Goal: Complete application form

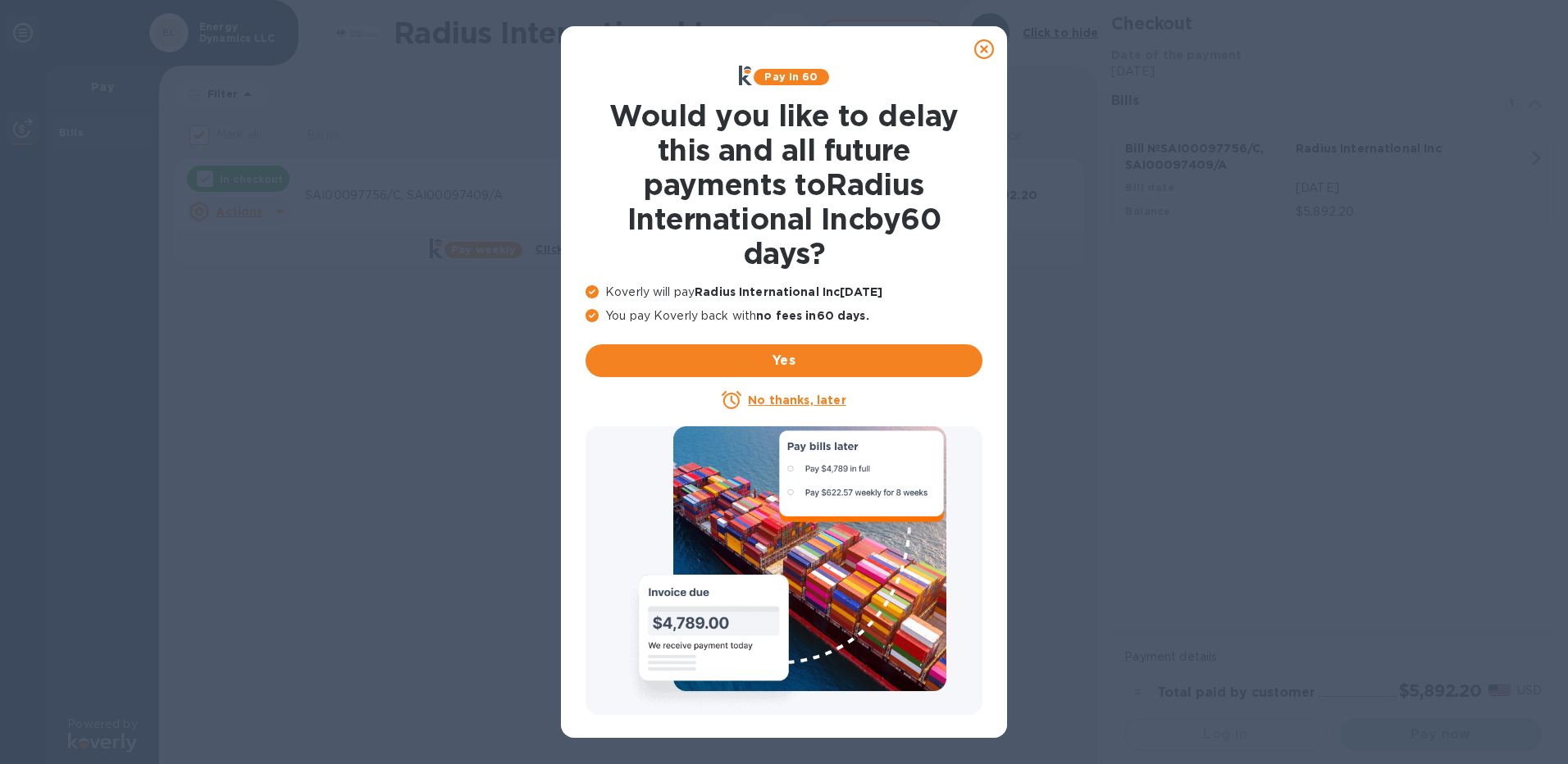
click at [978, 43] on icon at bounding box center [983, 49] width 20 height 20
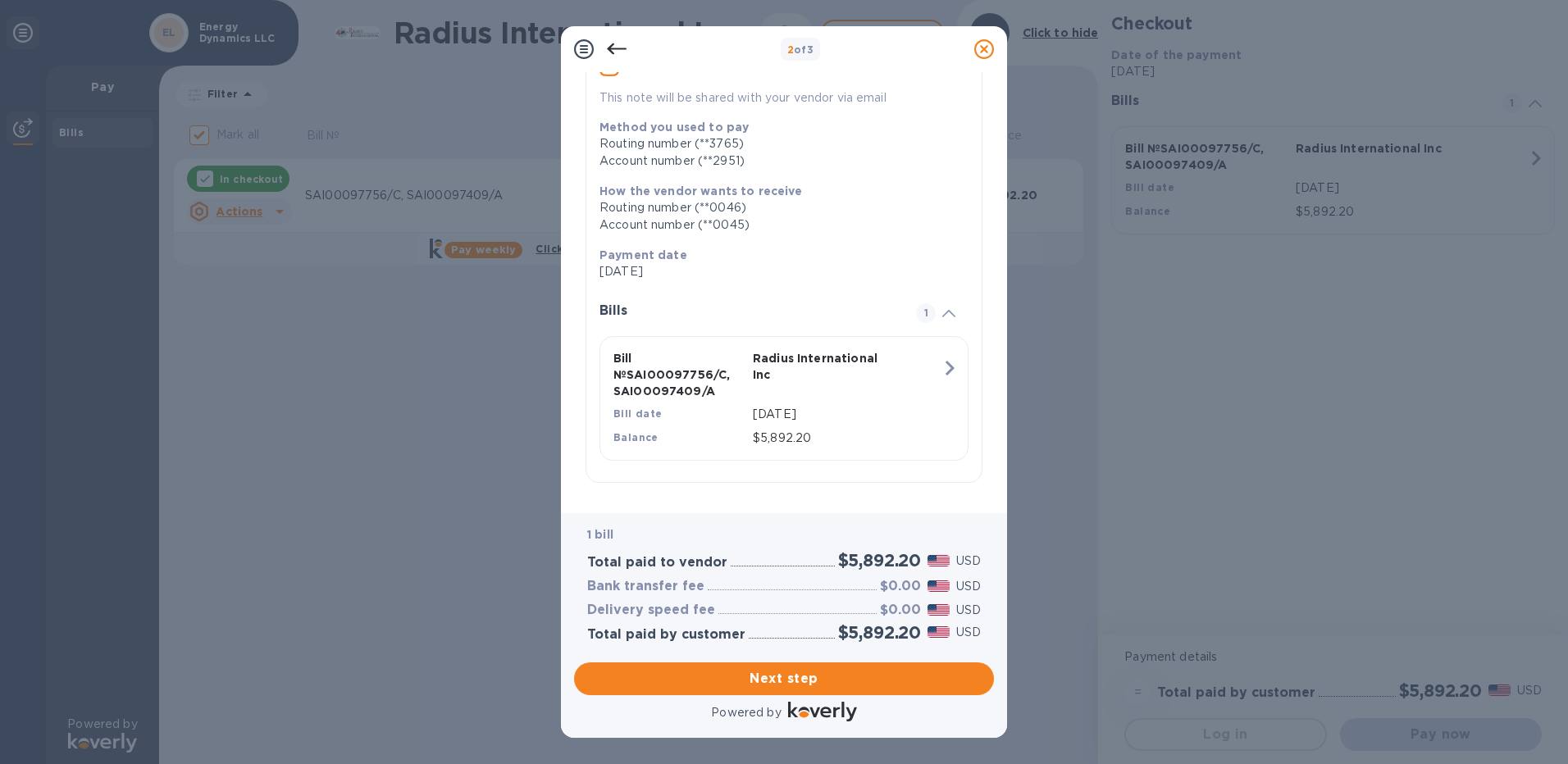
scroll to position [166, 0]
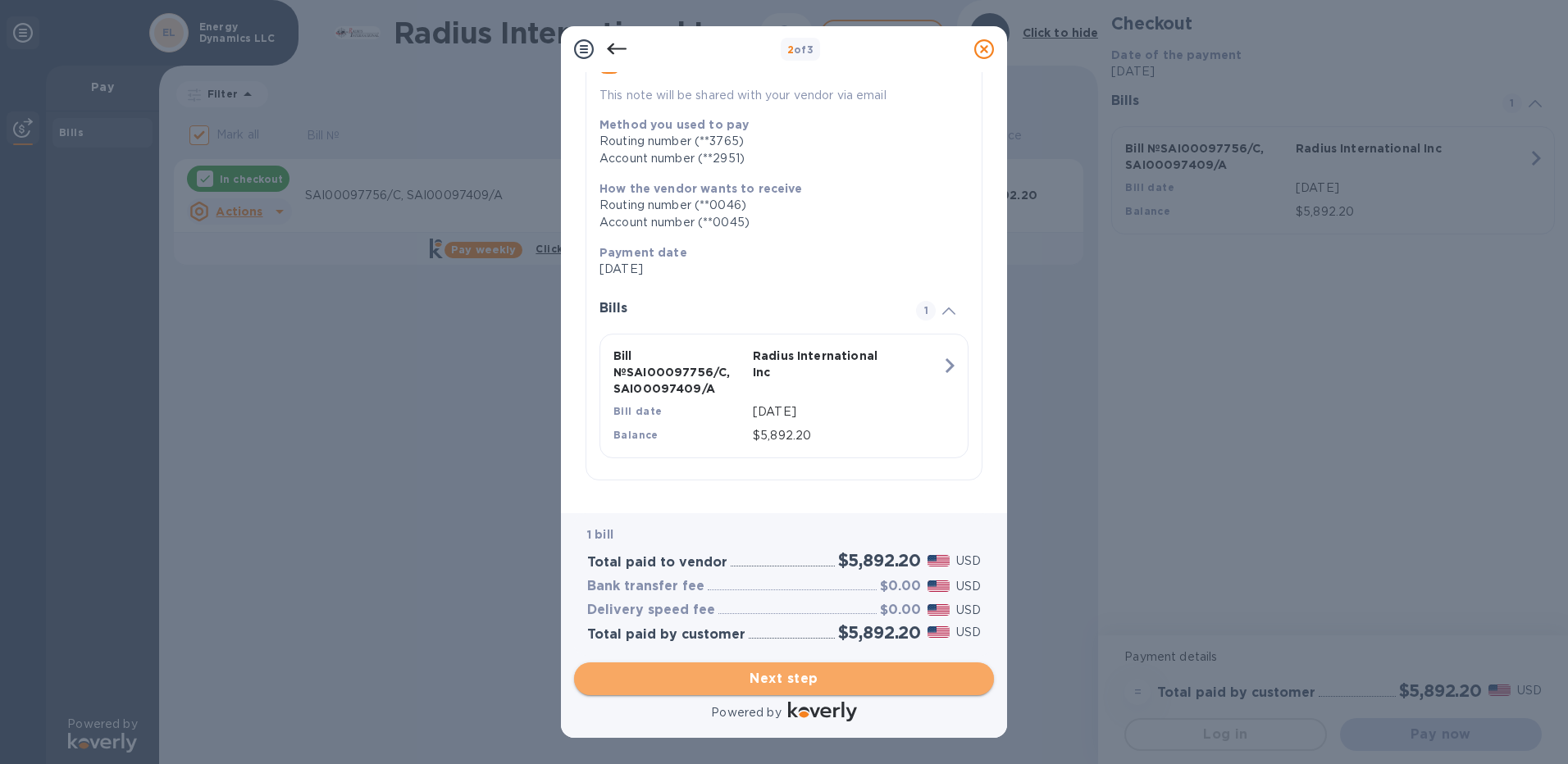
click at [764, 674] on span "Next step" at bounding box center [784, 678] width 393 height 20
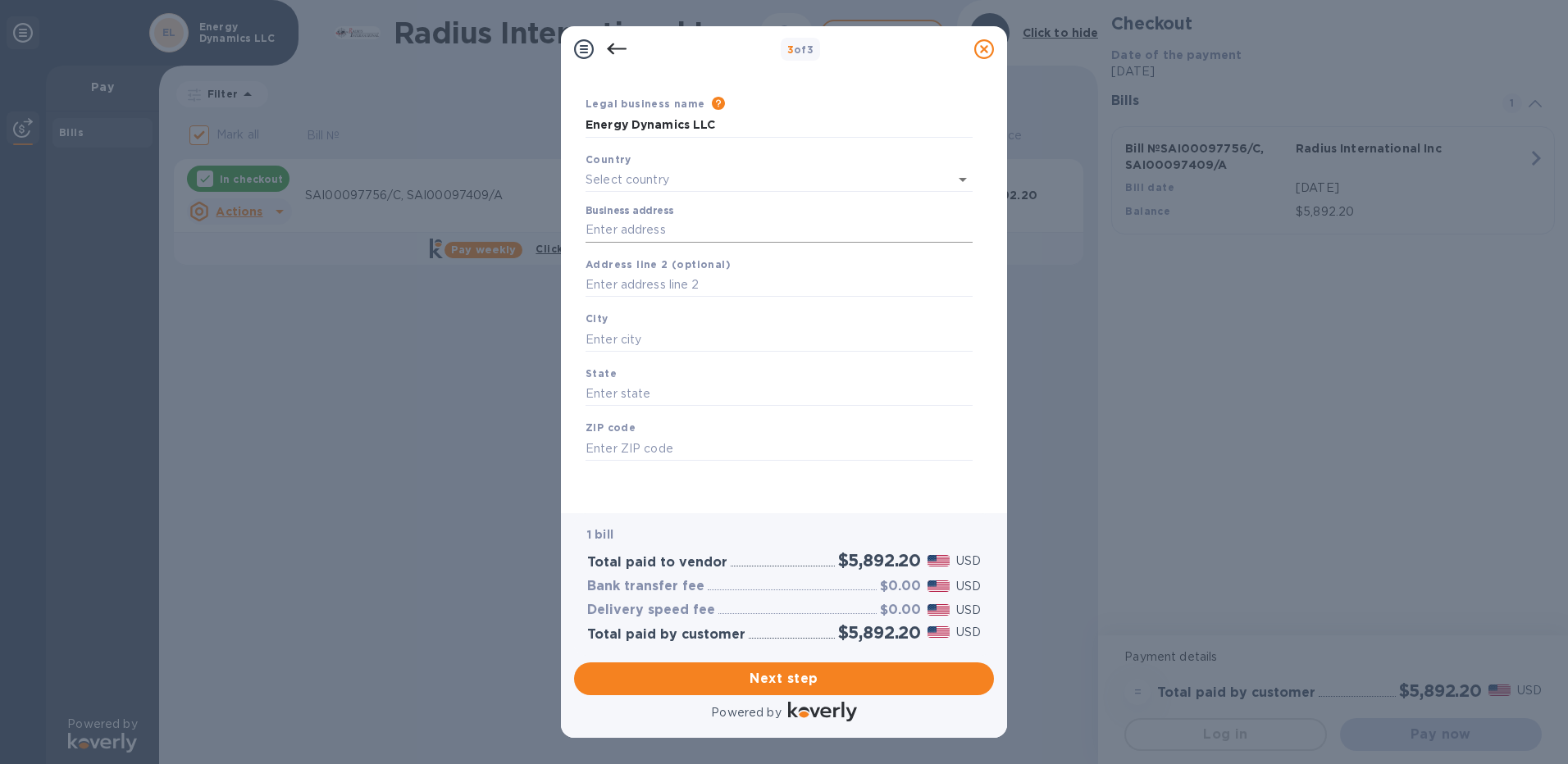
type input "[GEOGRAPHIC_DATA]"
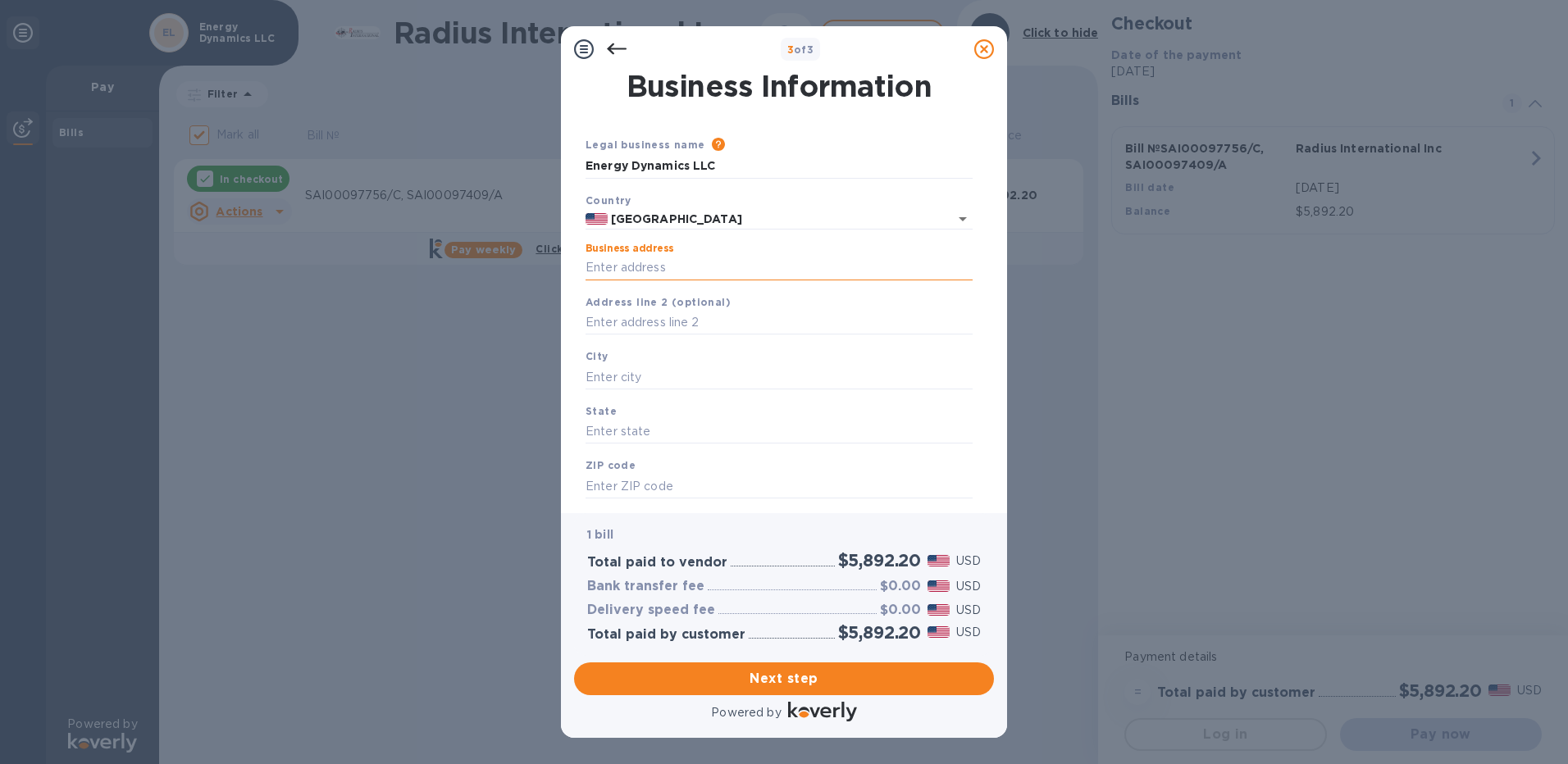
click at [656, 265] on input "Business address" at bounding box center [779, 268] width 387 height 24
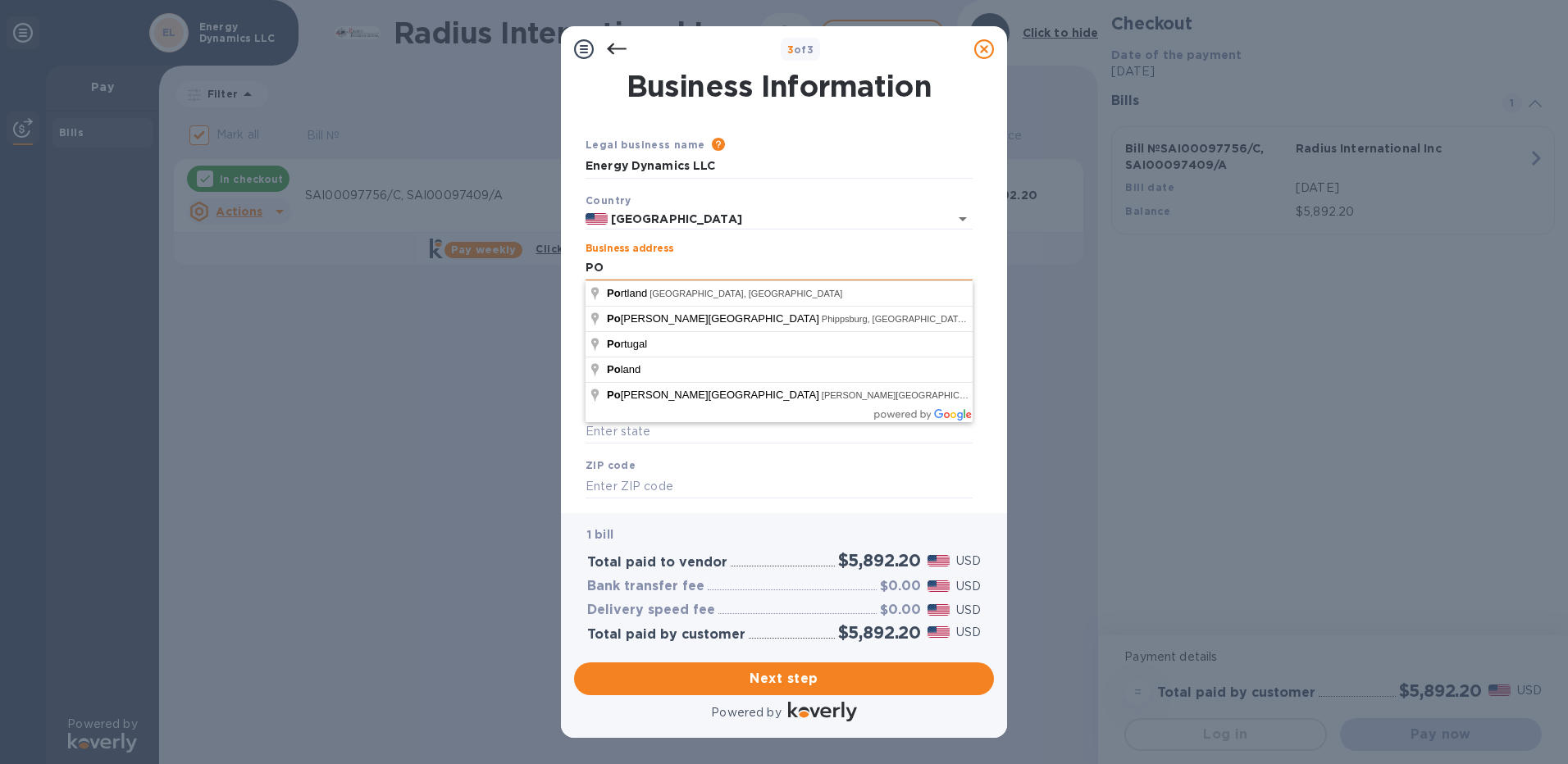
type input "PO BOX 90"
type input "[GEOGRAPHIC_DATA]"
type input "ME"
type input "04579"
click at [480, 343] on div "3 of 3 Business Information Legal business name Please provide the legal name t…" at bounding box center [784, 382] width 1568 height 764
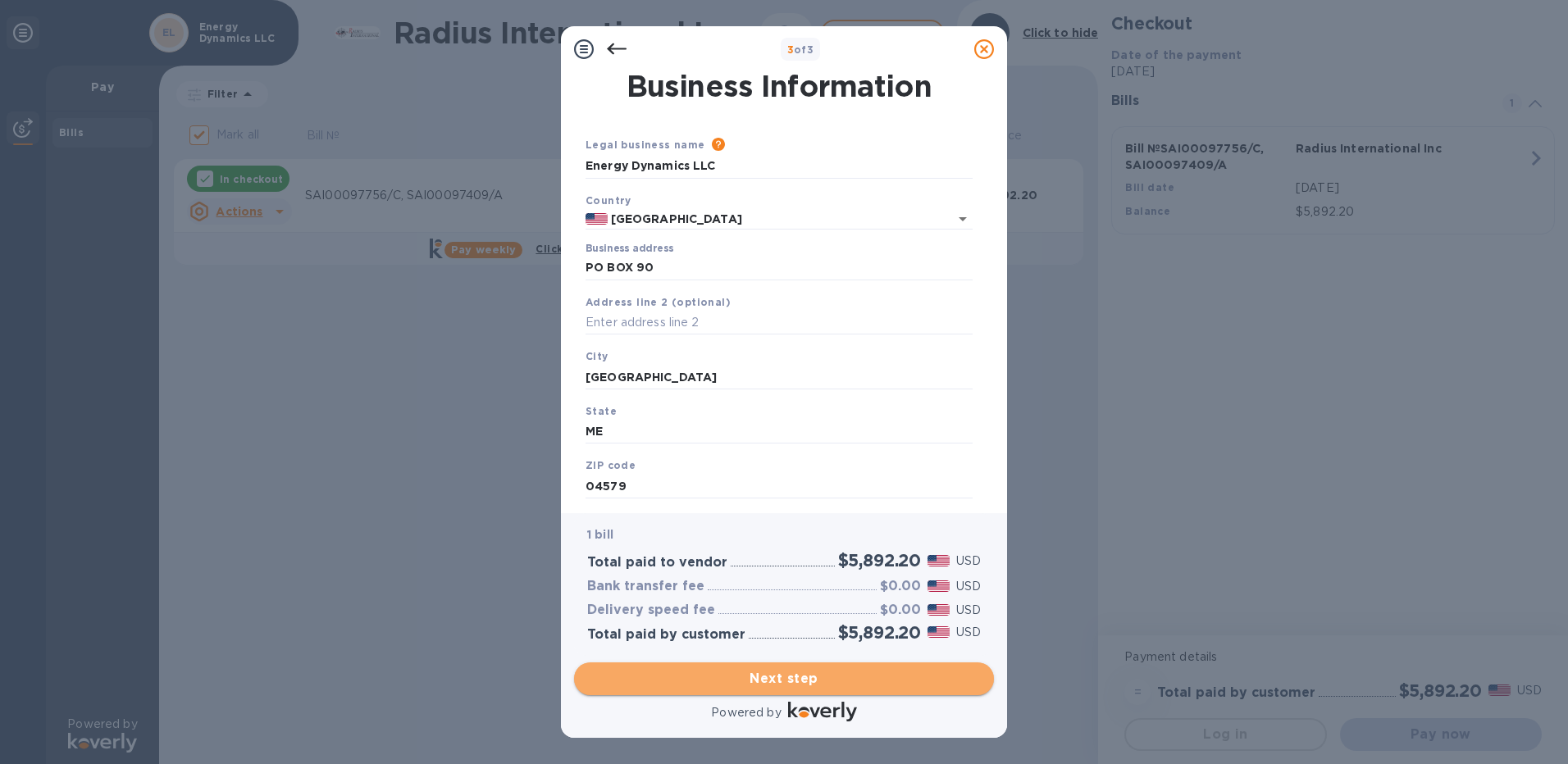
click at [758, 676] on span "Next step" at bounding box center [784, 678] width 393 height 20
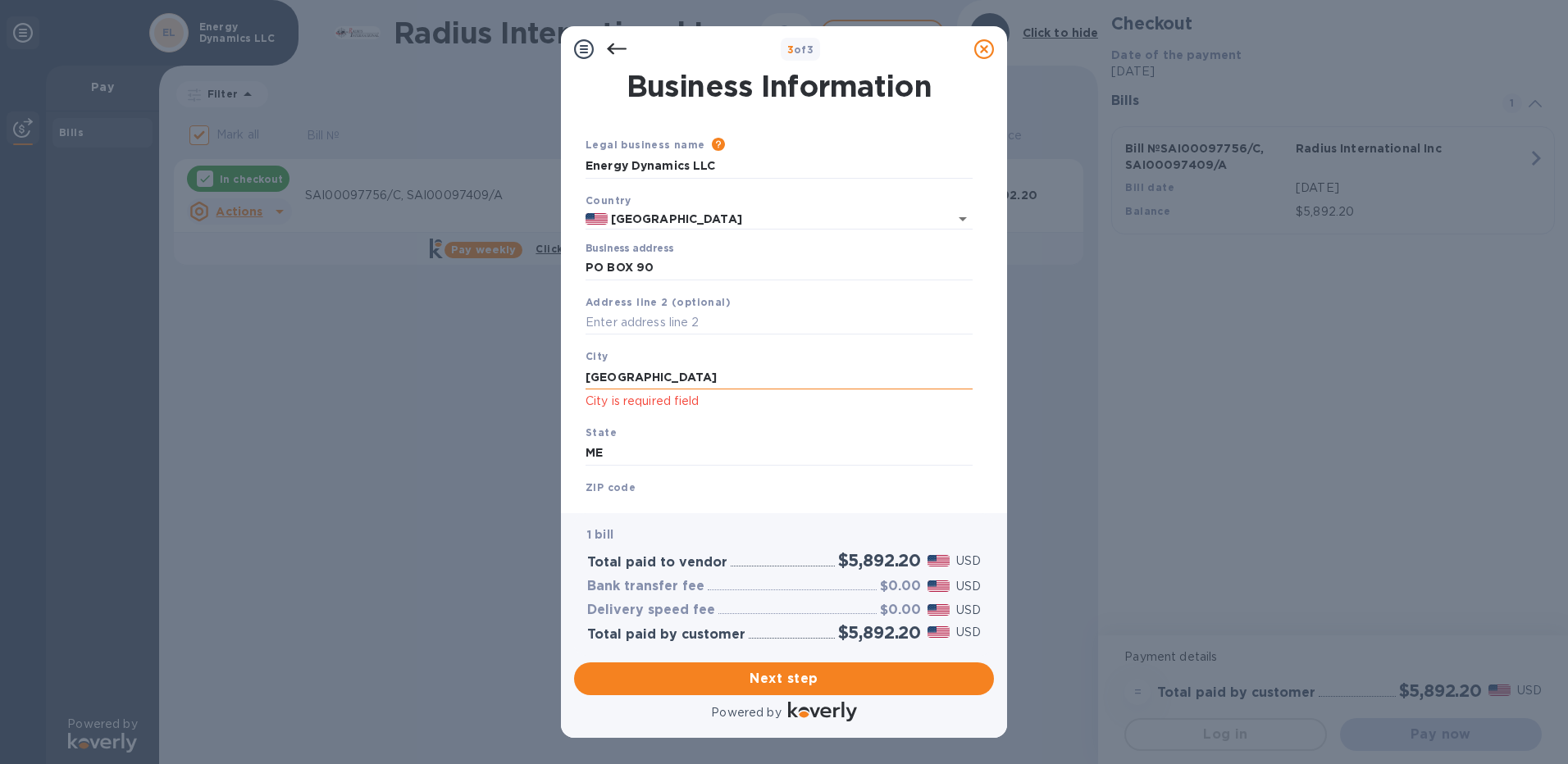
click at [674, 371] on input "[GEOGRAPHIC_DATA]" at bounding box center [779, 377] width 387 height 24
drag, startPoint x: 725, startPoint y: 372, endPoint x: 326, endPoint y: 340, distance: 400.3
click at [326, 340] on div "3 of 3 Business Information Legal business name Please provide the legal name t…" at bounding box center [784, 382] width 1568 height 764
type input "[GEOGRAPHIC_DATA]"
click at [638, 482] on div "ZIP code 04579" at bounding box center [779, 499] width 400 height 55
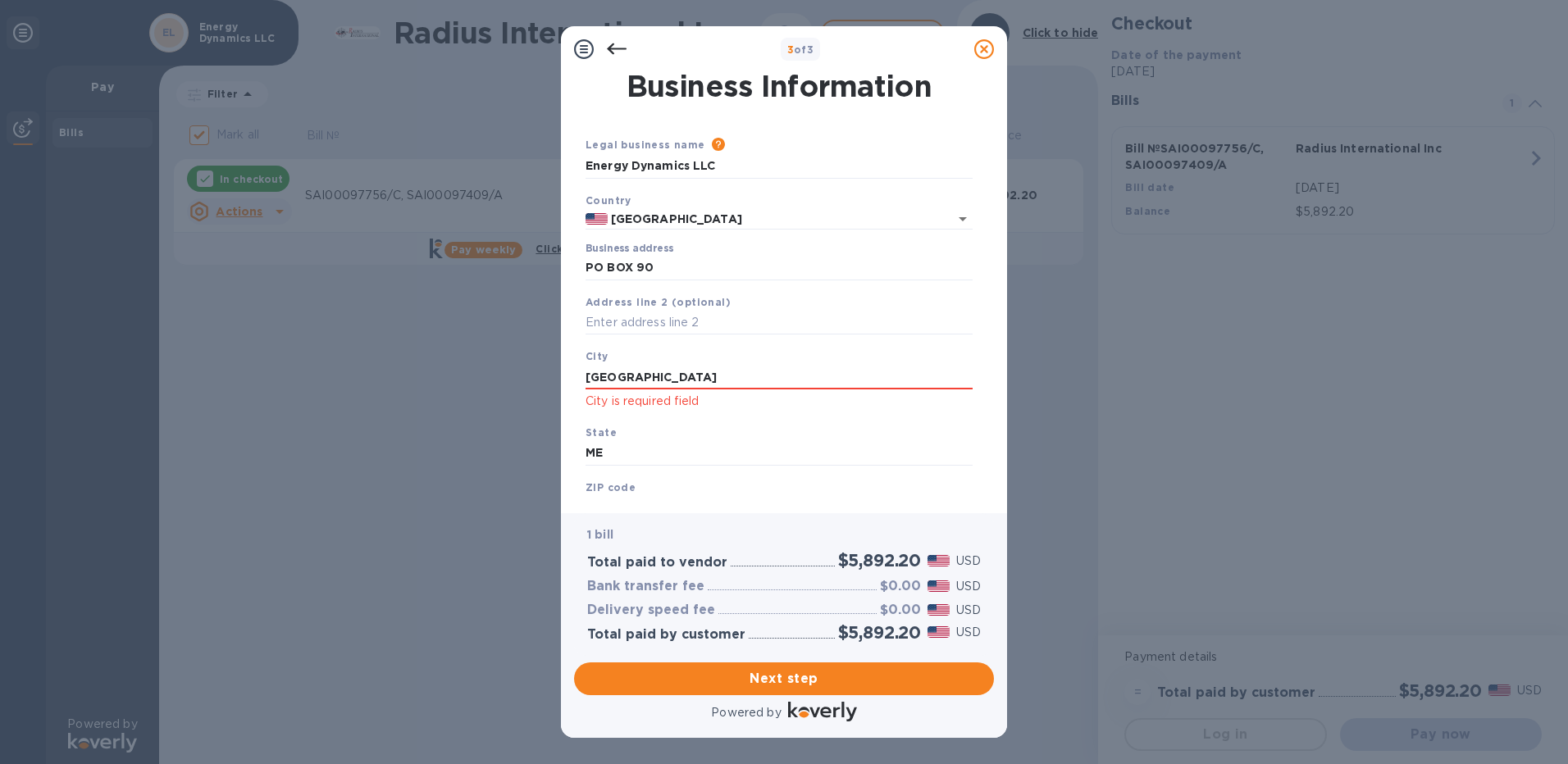
click at [644, 484] on div "ZIP code 04579" at bounding box center [779, 499] width 400 height 55
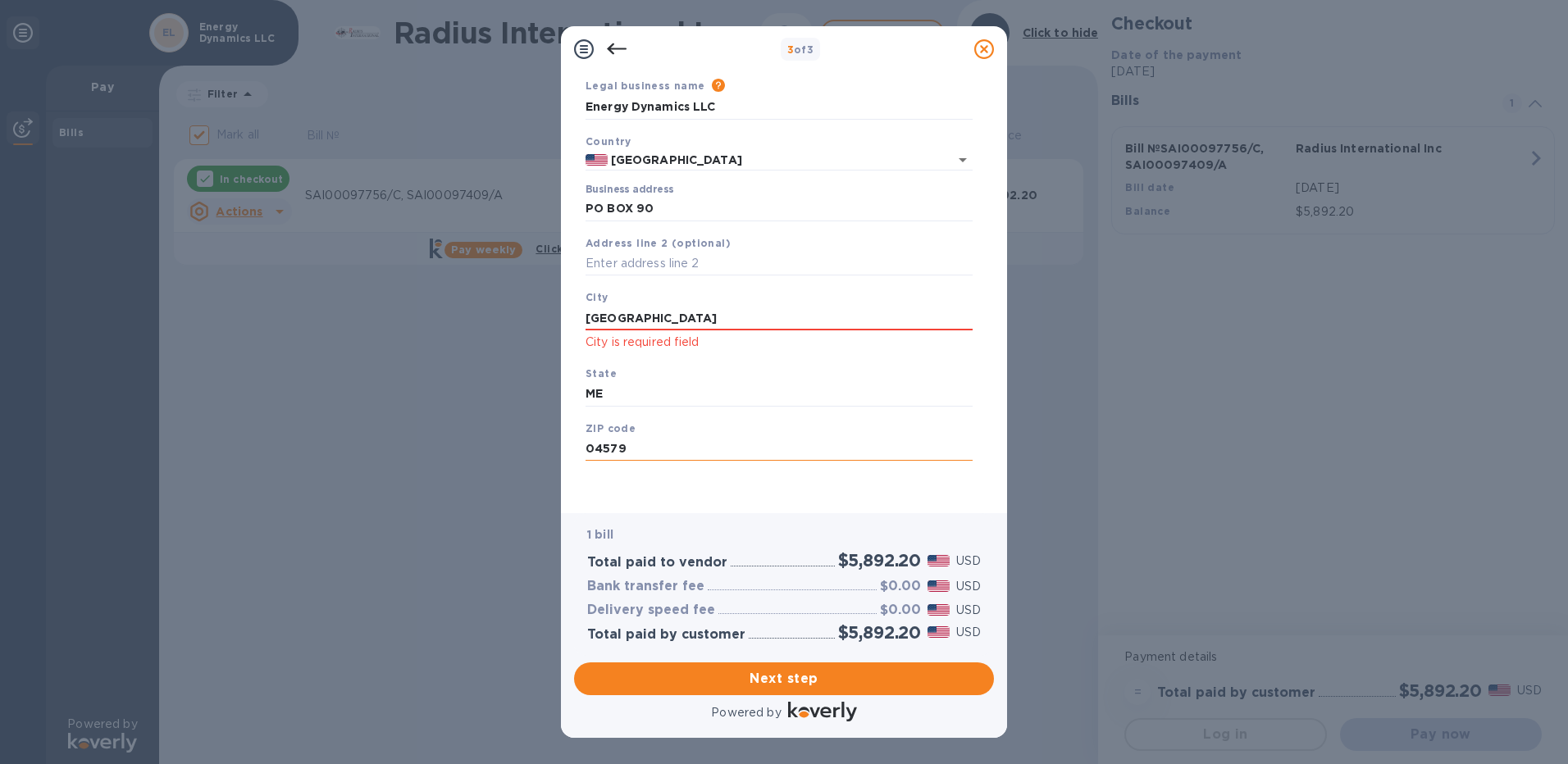
click at [629, 447] on input "04579" at bounding box center [779, 449] width 387 height 24
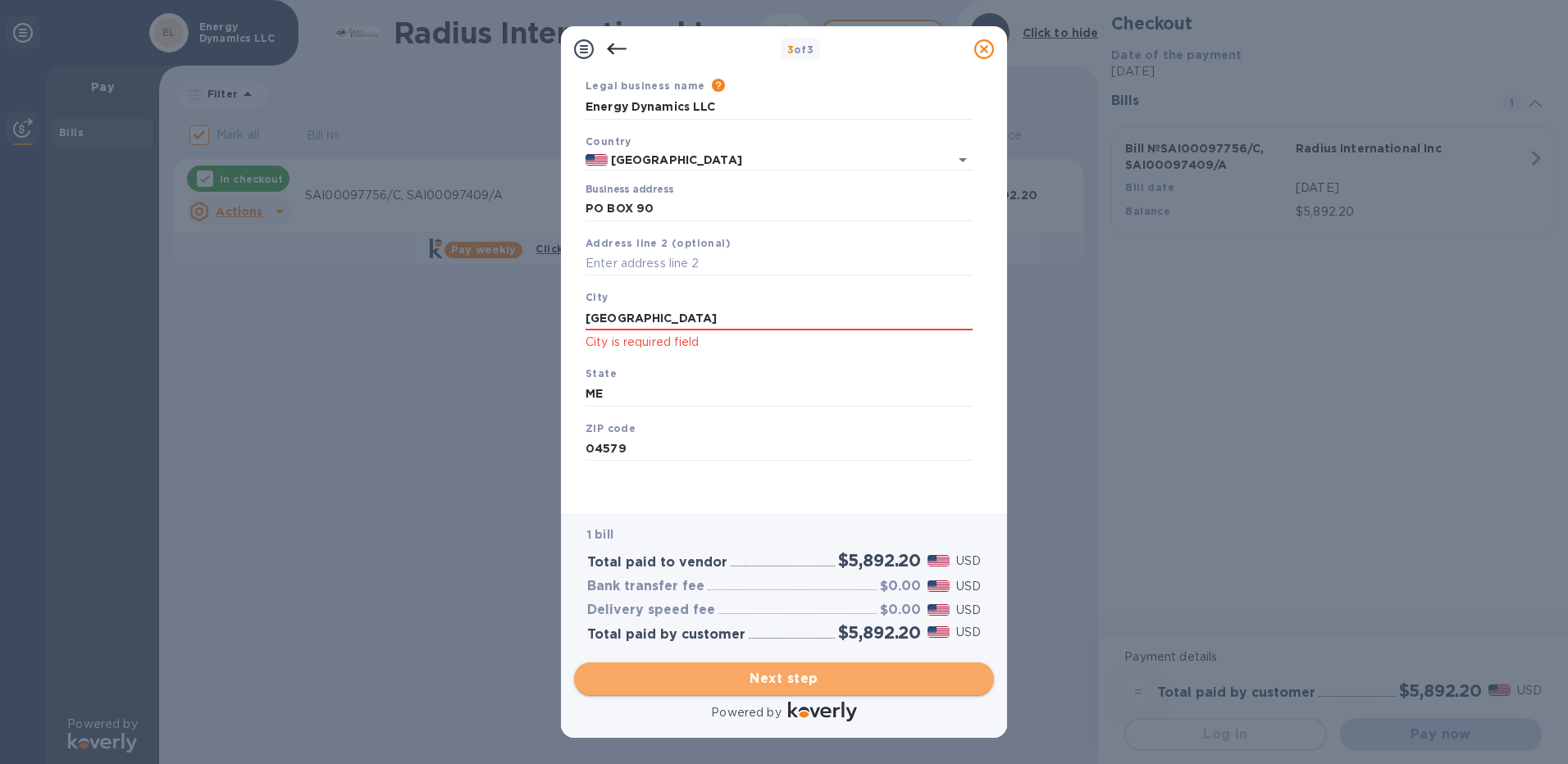
click at [730, 677] on span "Next step" at bounding box center [784, 678] width 393 height 20
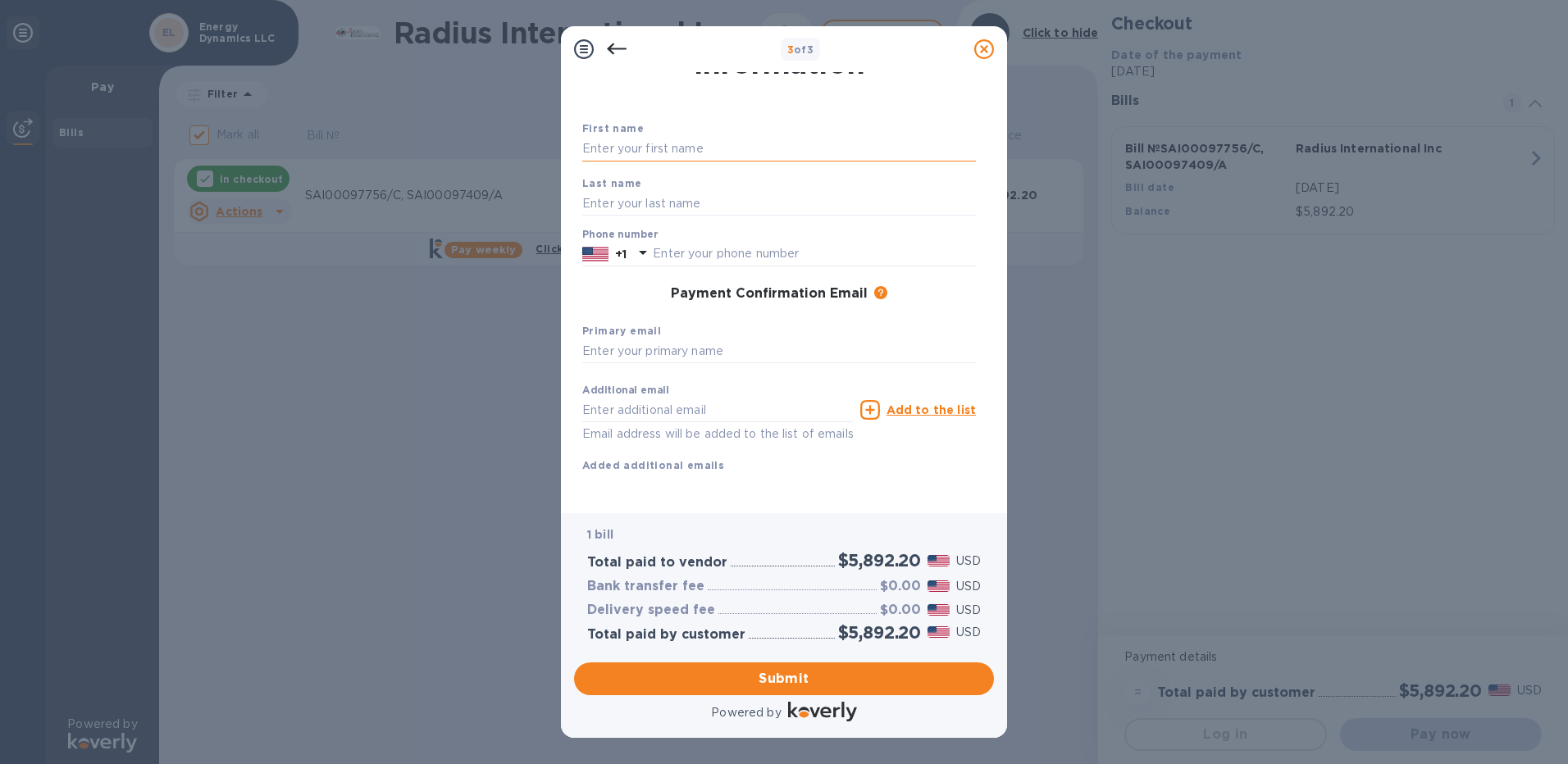
click at [651, 137] on input "text" at bounding box center [779, 149] width 393 height 24
type input "Abbie"
type input "Delano"
type input "2078828120"
type input "[EMAIL_ADDRESS][DOMAIN_NAME]"
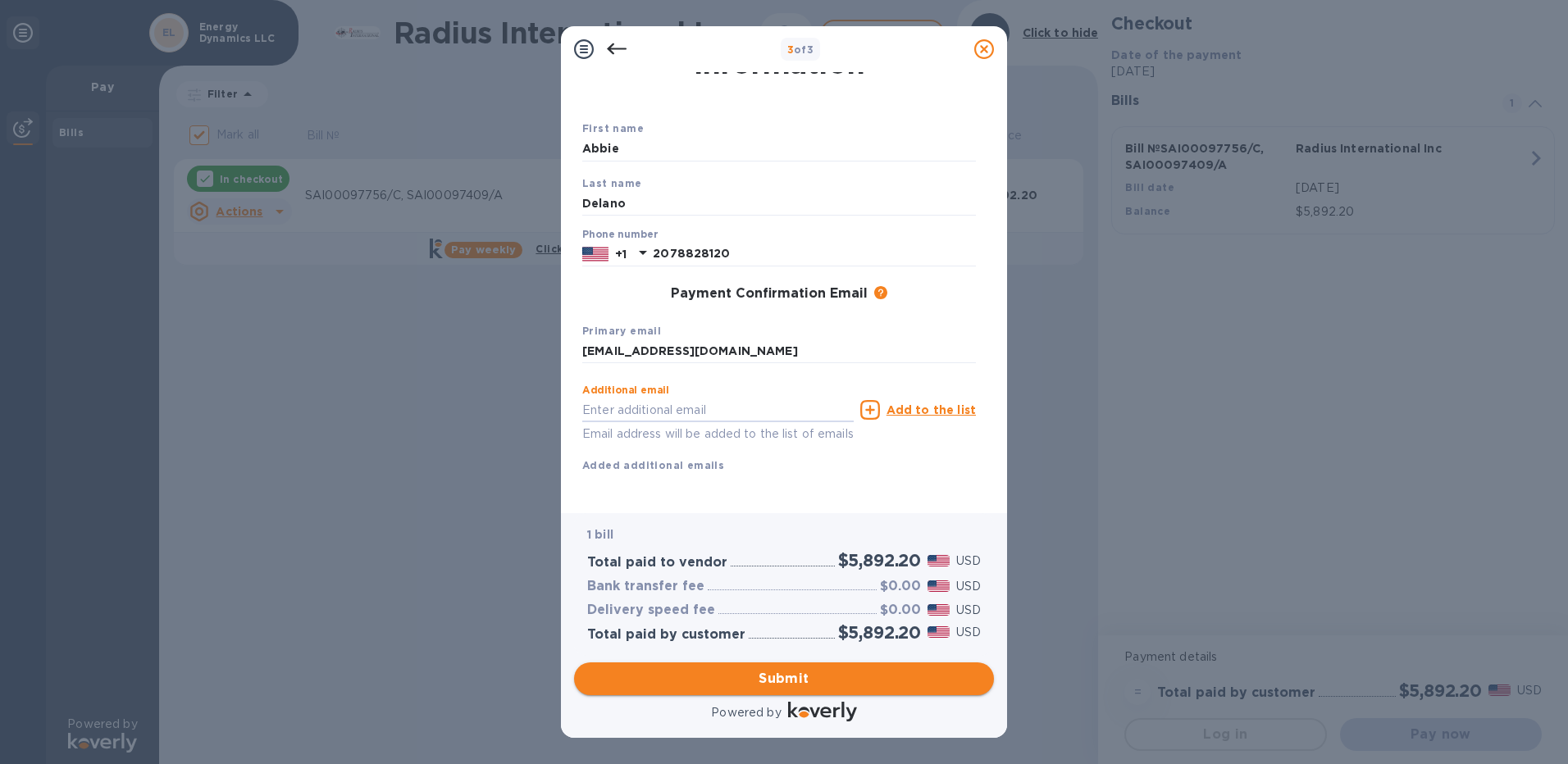
click at [785, 670] on span "Submit" at bounding box center [784, 678] width 393 height 20
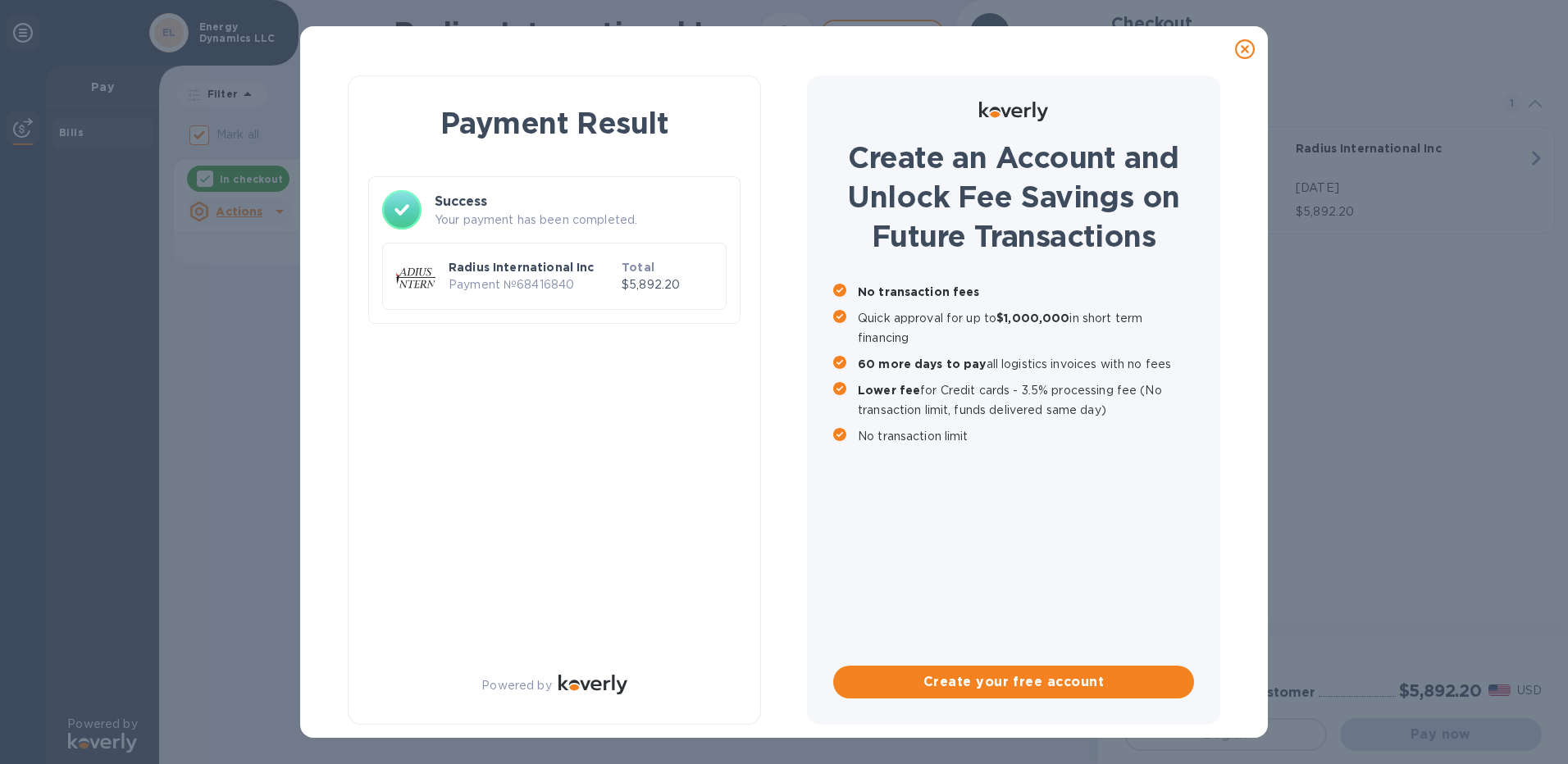
checkbox input "false"
